Goal: Information Seeking & Learning: Compare options

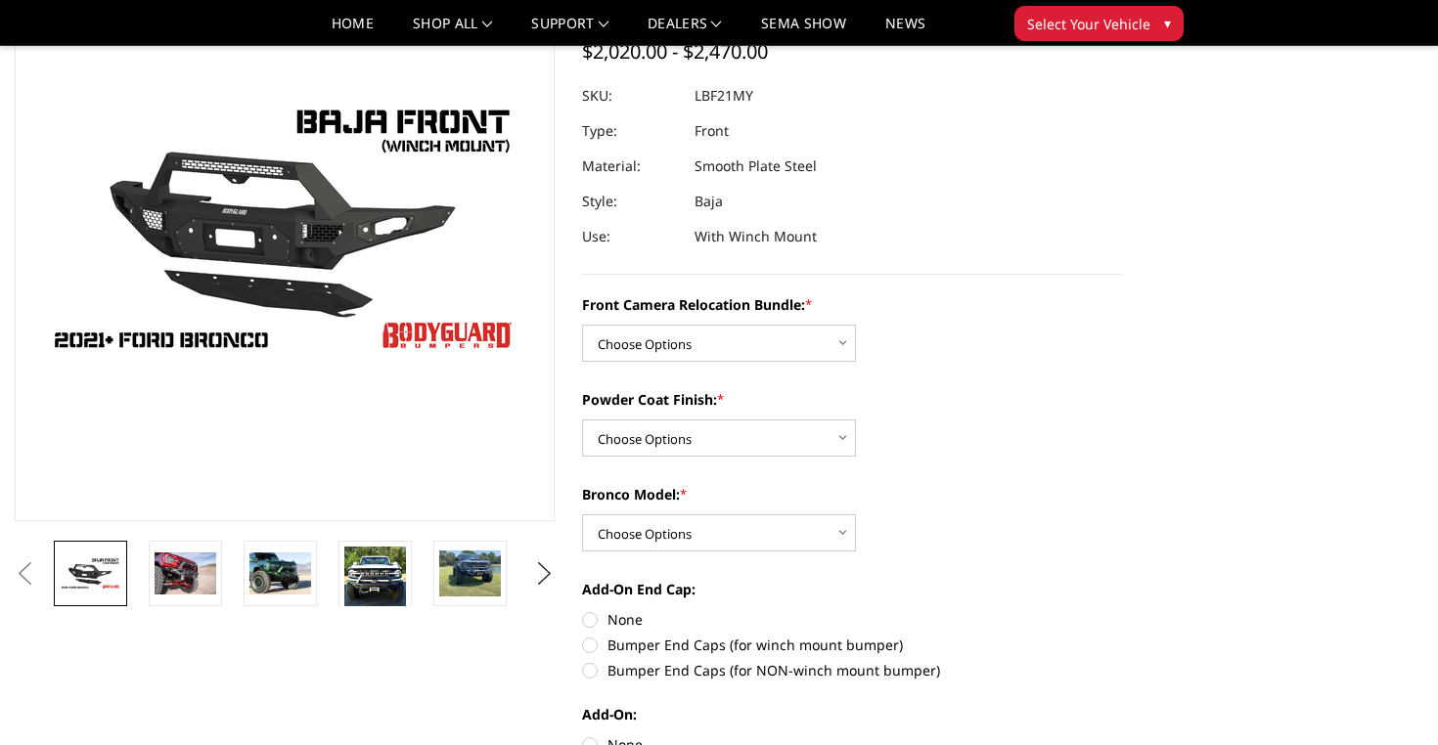
scroll to position [168, 0]
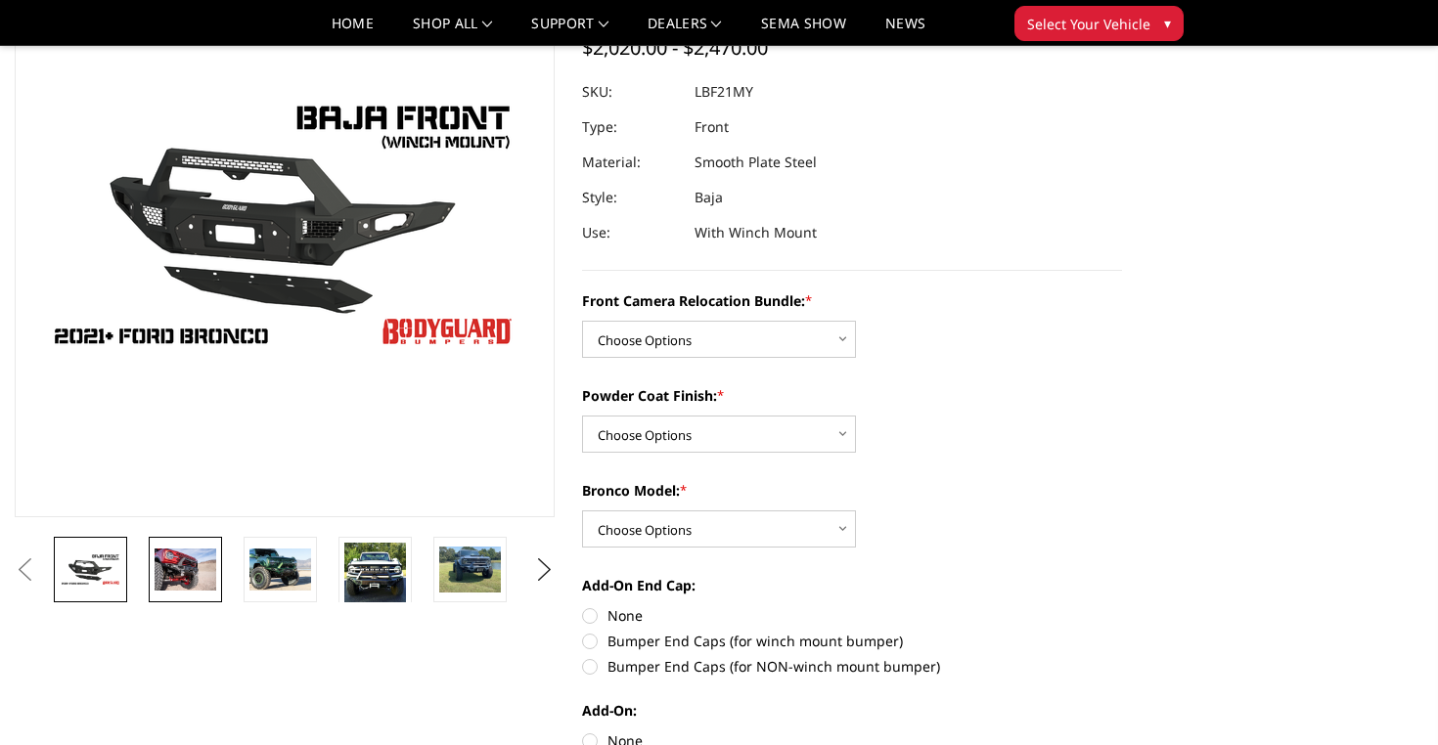
click at [200, 569] on img at bounding box center [186, 569] width 62 height 41
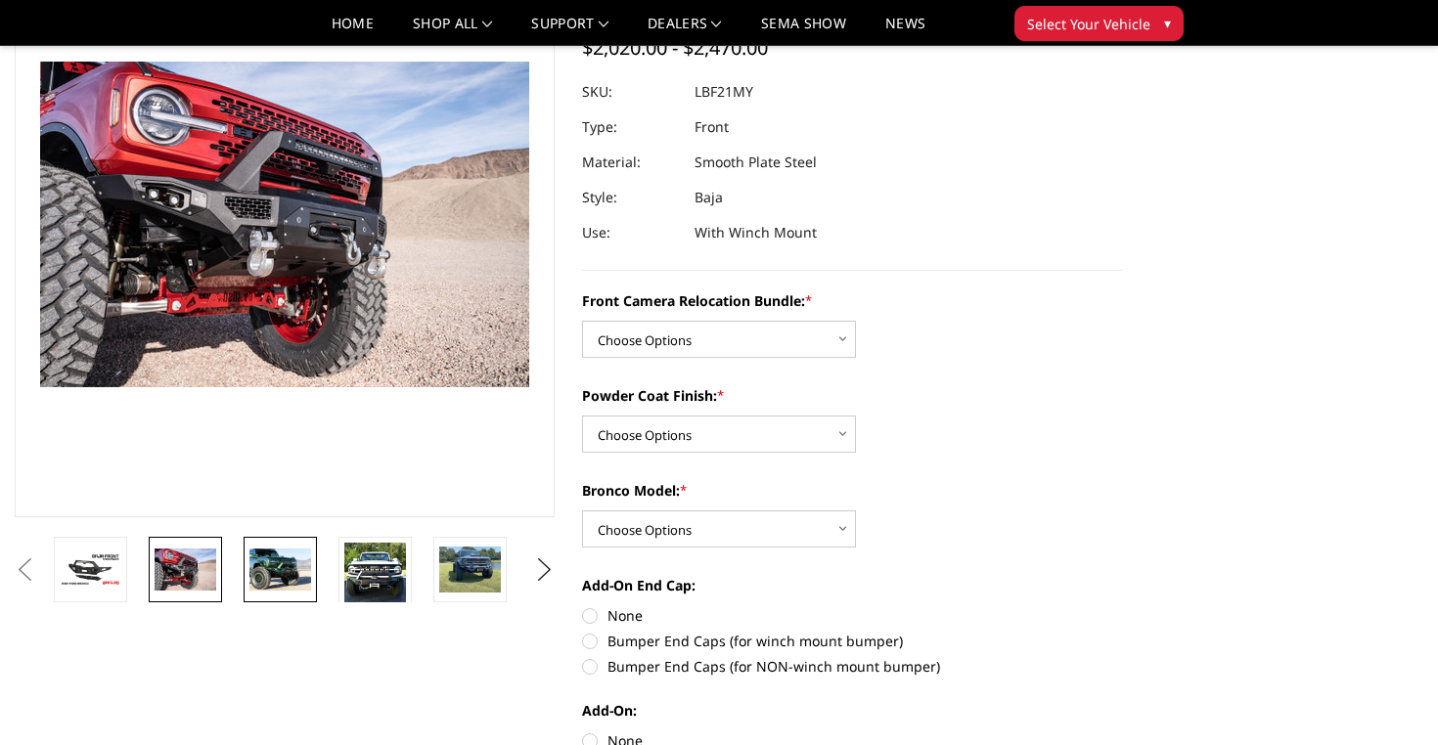
click at [264, 569] on img at bounding box center [280, 569] width 62 height 41
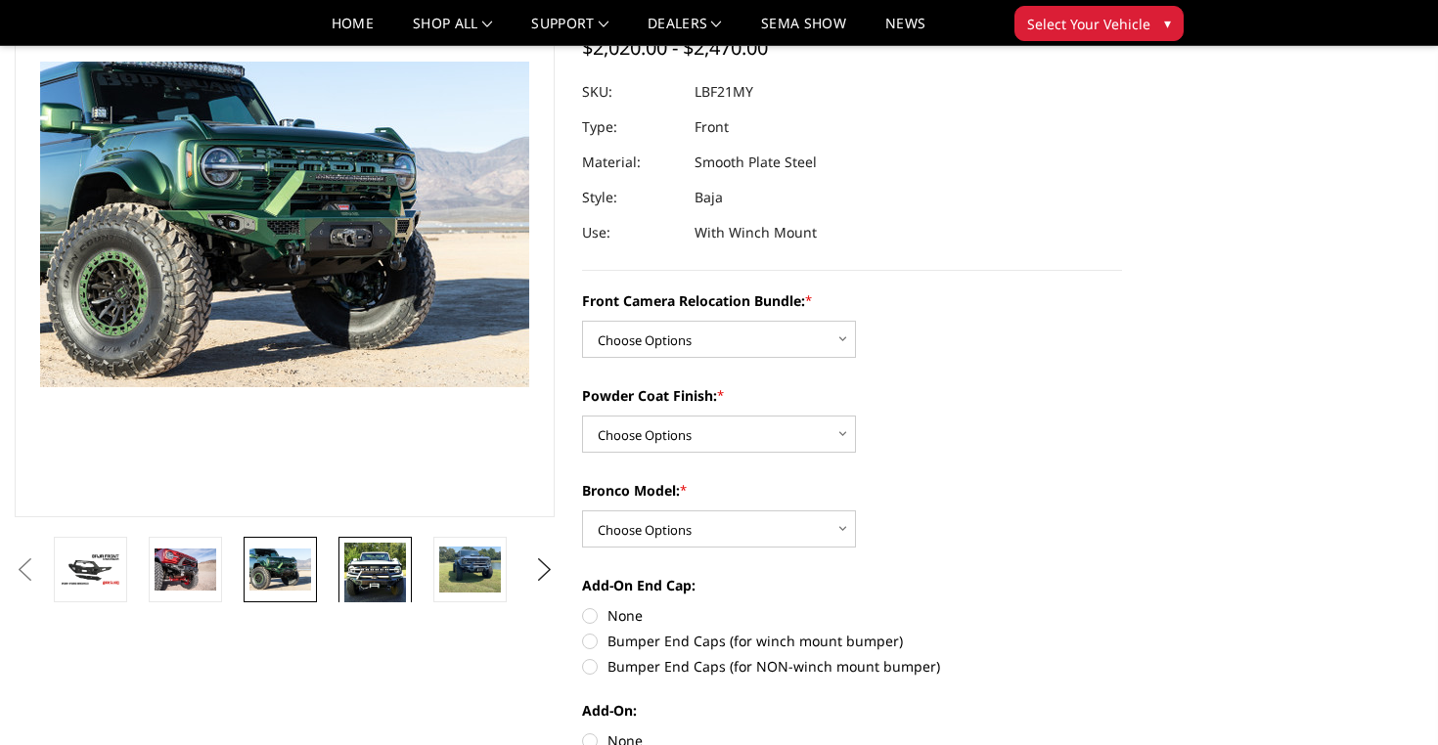
click at [368, 579] on img at bounding box center [375, 574] width 62 height 62
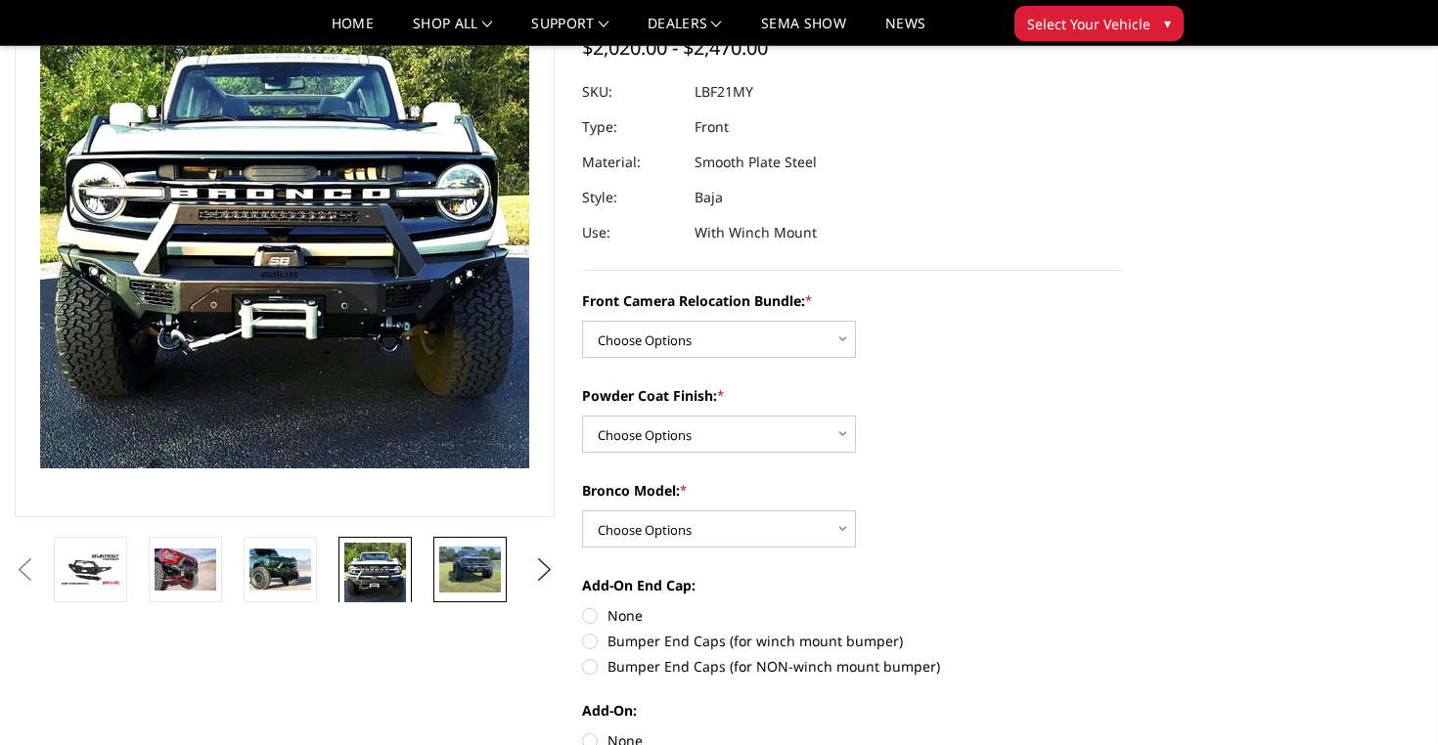
click at [440, 574] on img at bounding box center [470, 570] width 62 height 46
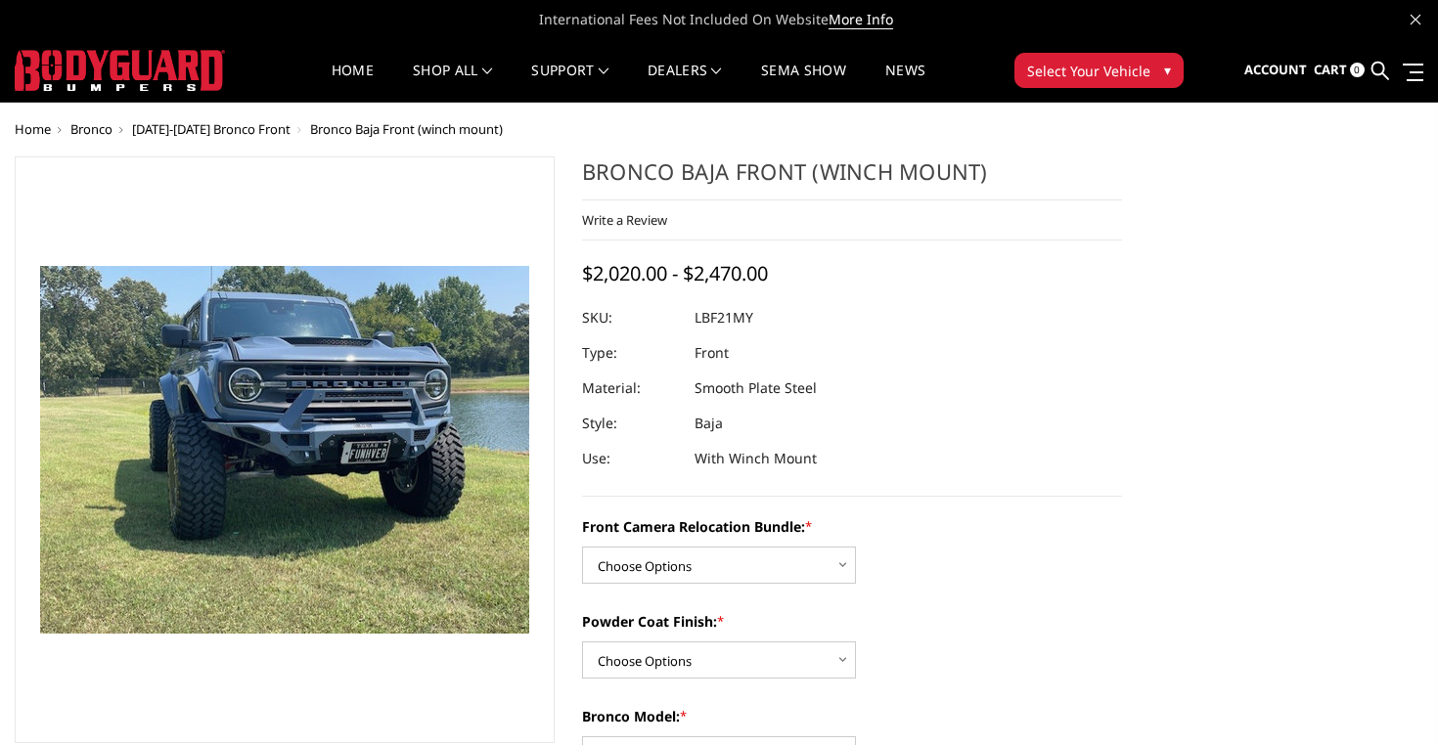
scroll to position [0, 0]
click at [195, 128] on span "[DATE]-[DATE] Bronco Front" at bounding box center [211, 129] width 158 height 18
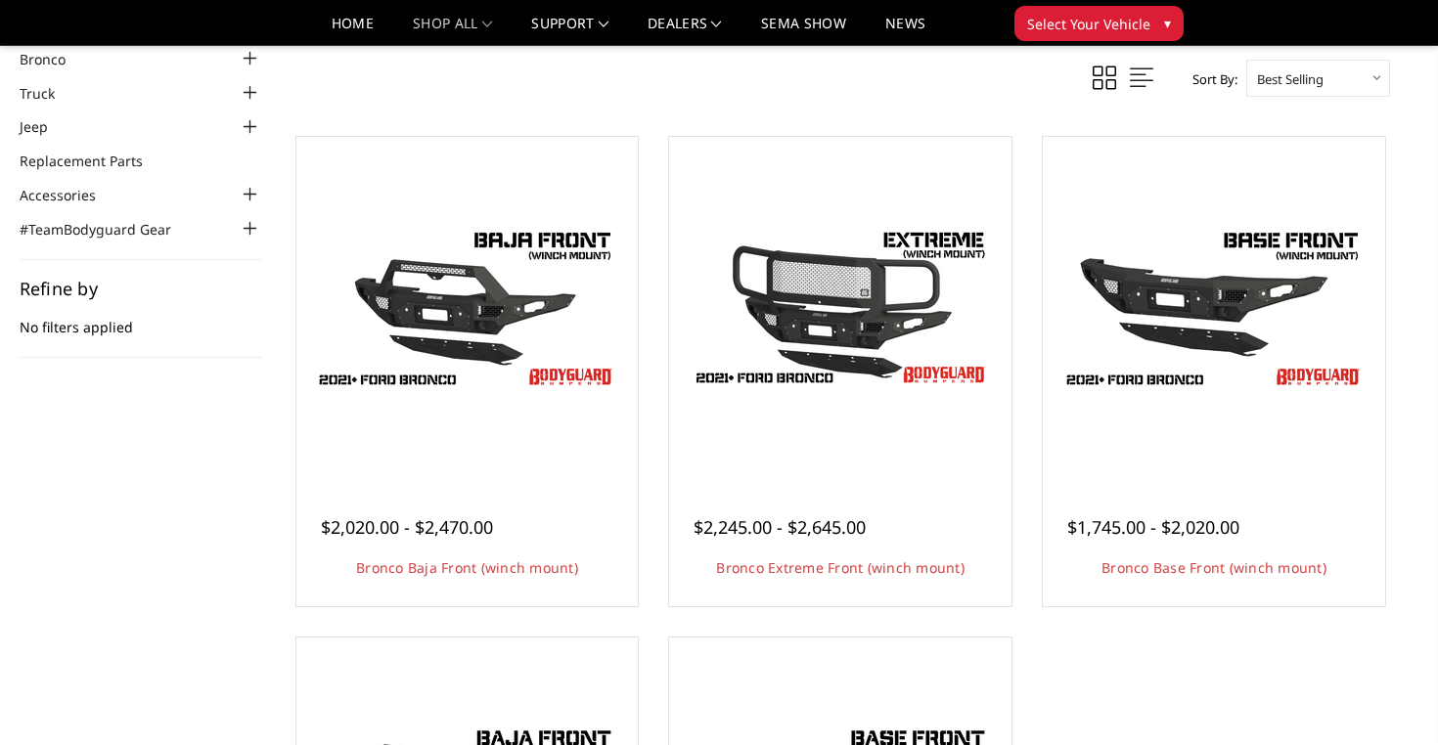
scroll to position [102, 0]
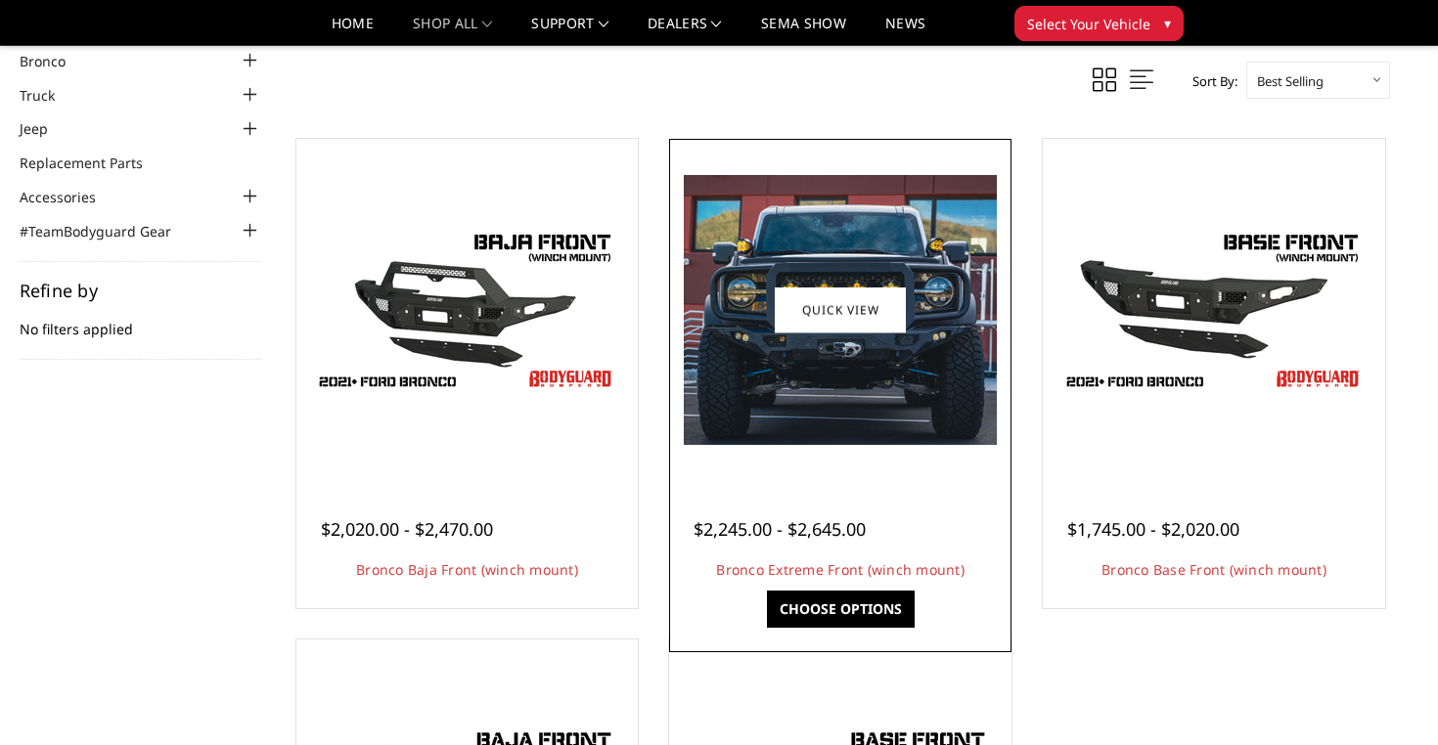
click at [871, 389] on img at bounding box center [840, 310] width 313 height 270
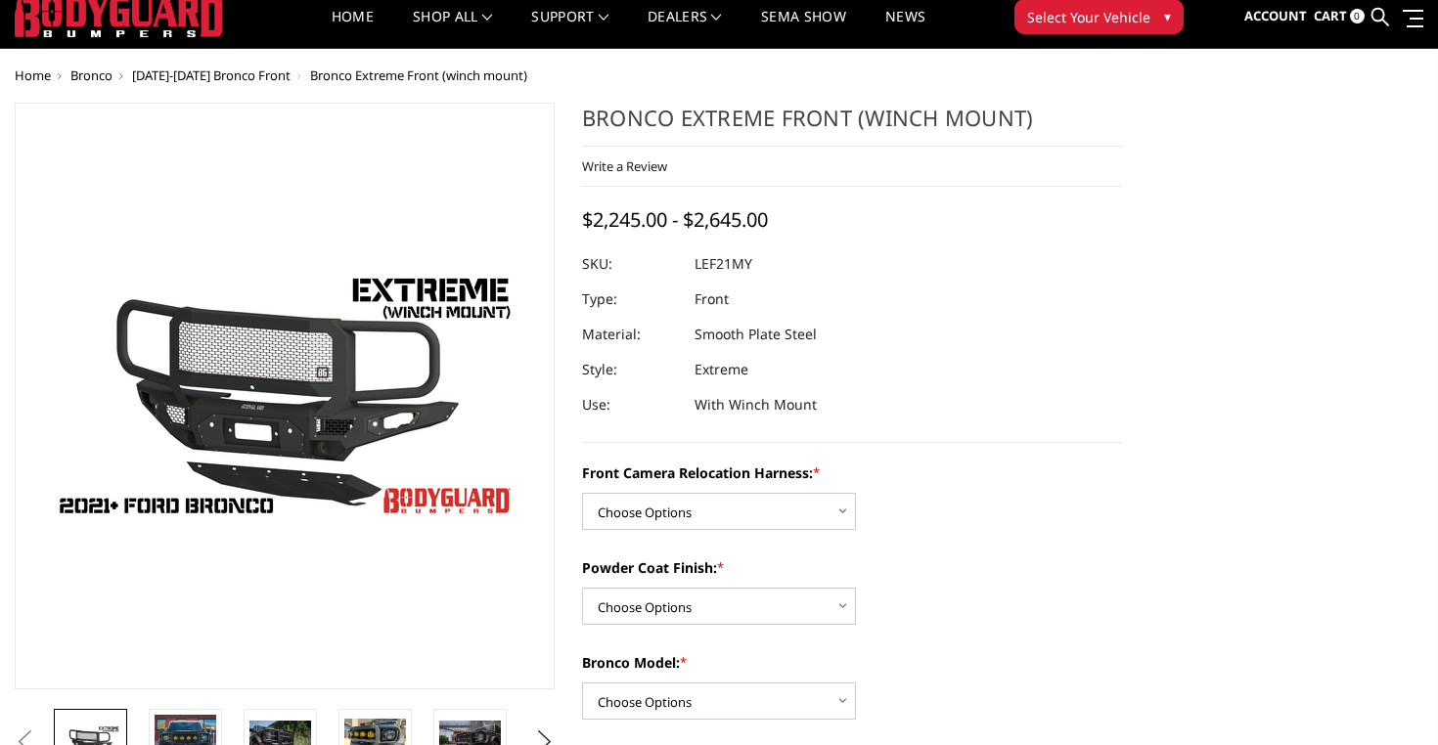
scroll to position [65, 0]
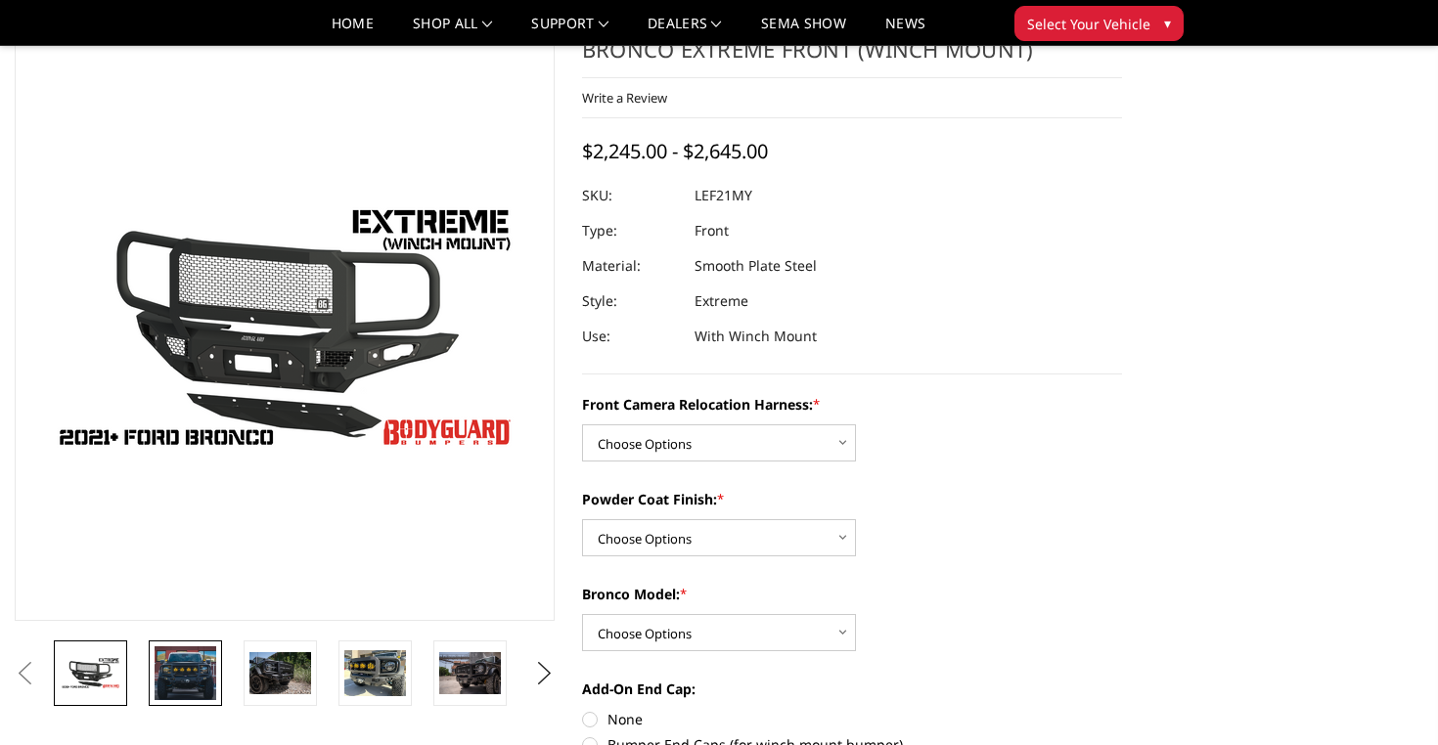
click at [191, 684] on img at bounding box center [186, 673] width 62 height 53
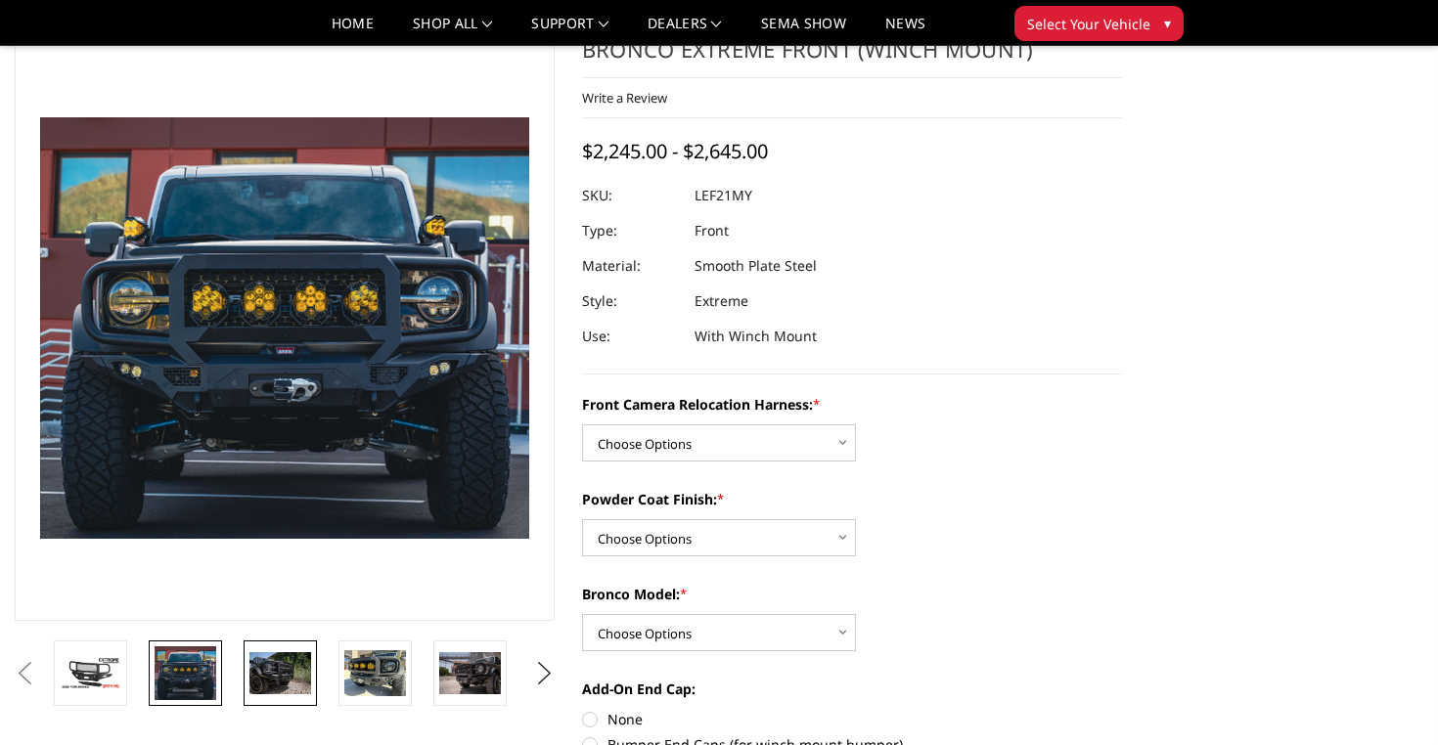
click at [290, 674] on img at bounding box center [280, 673] width 62 height 41
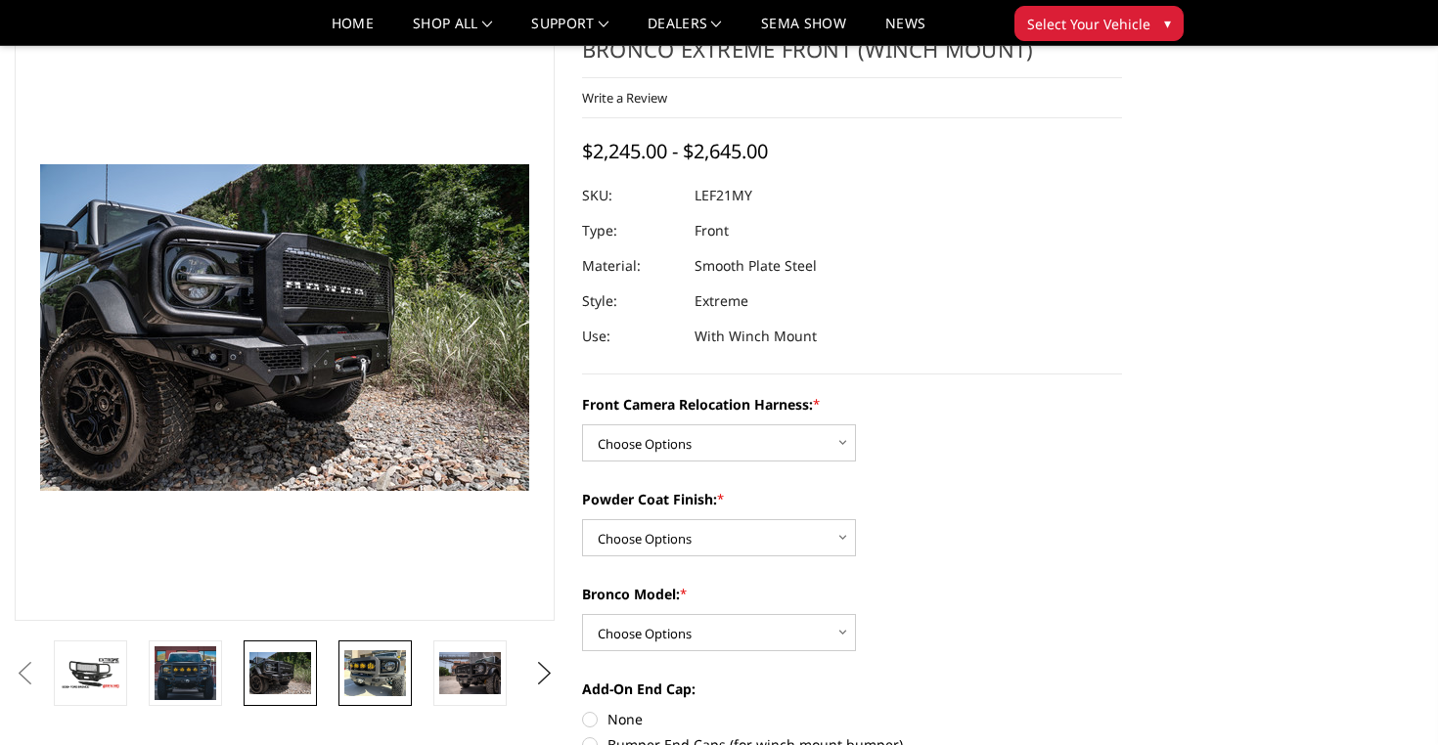
click at [362, 672] on img at bounding box center [375, 674] width 62 height 46
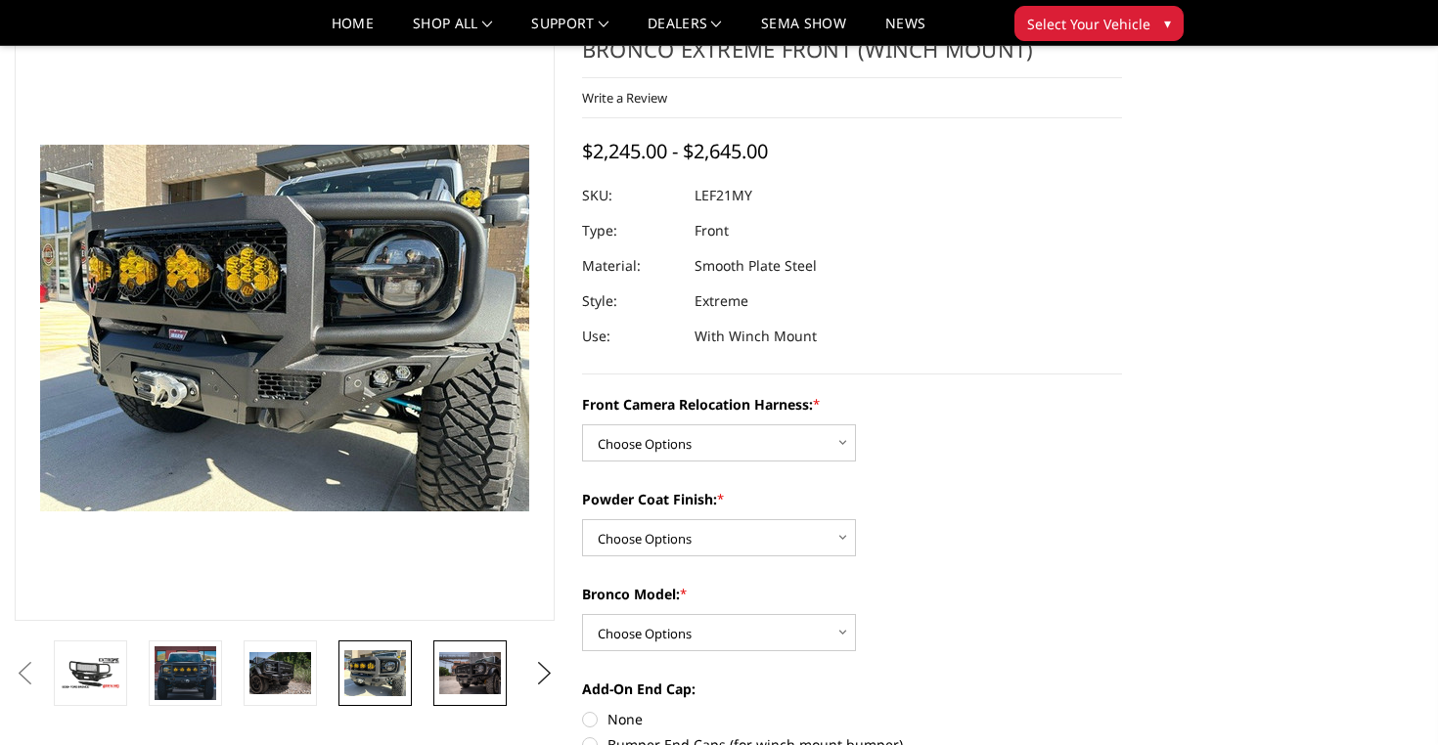
click at [466, 673] on img at bounding box center [470, 673] width 62 height 41
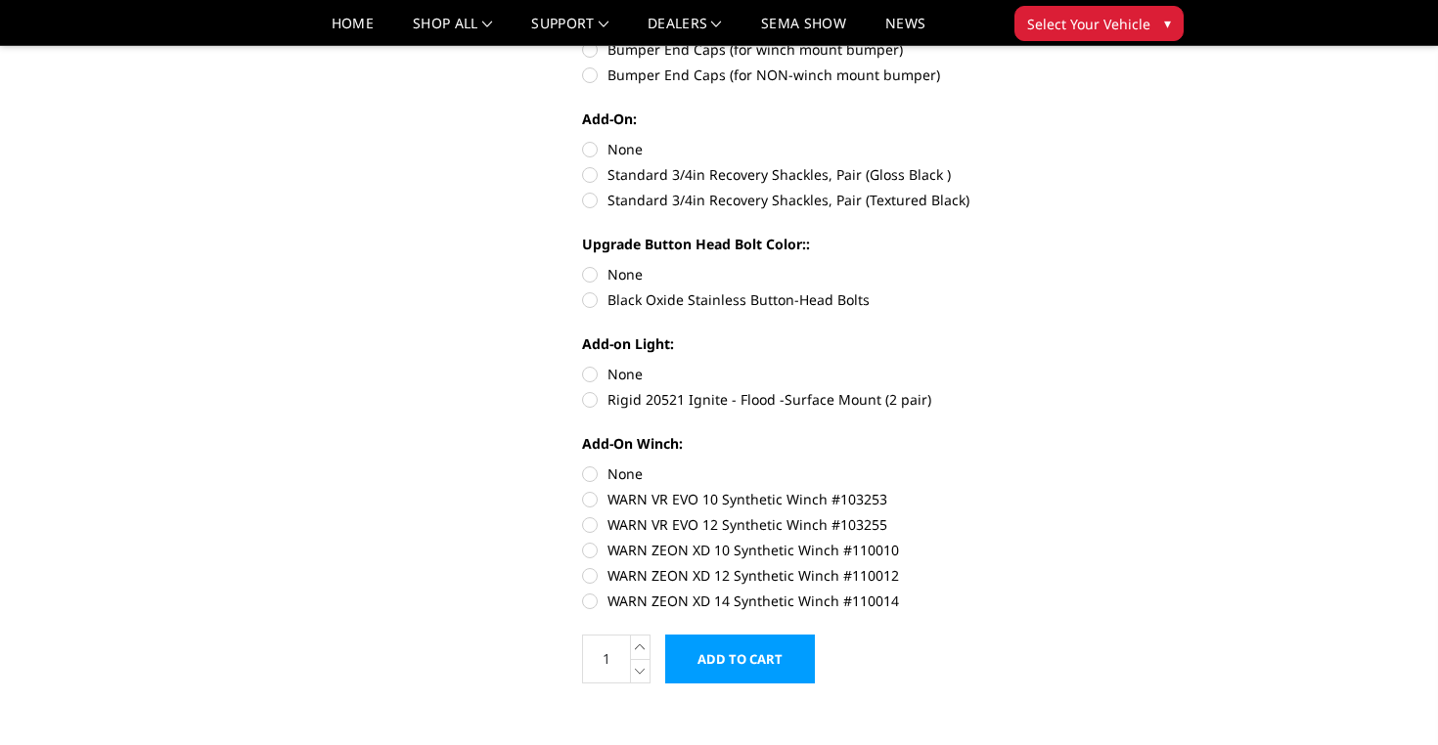
scroll to position [773, 0]
